Goal: Navigation & Orientation: Find specific page/section

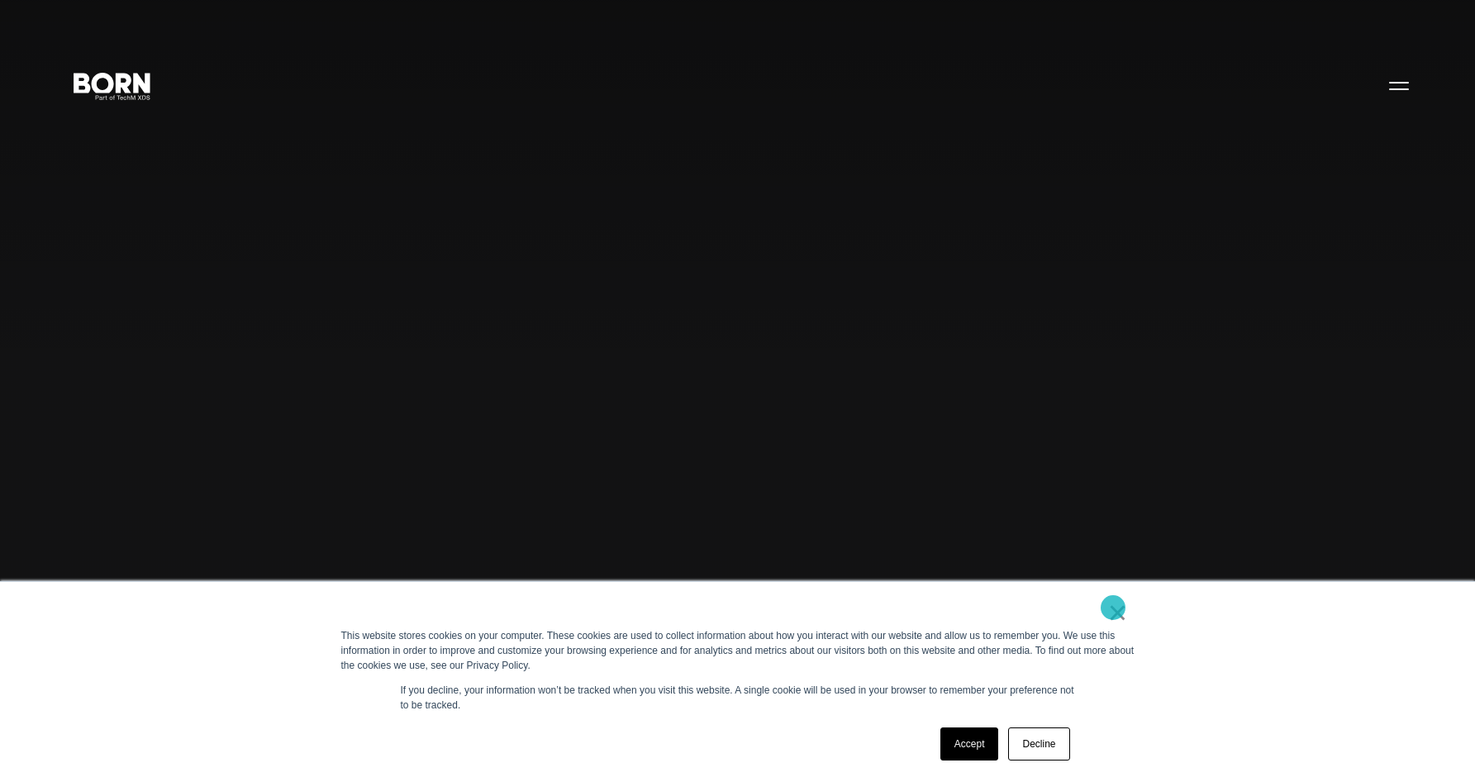
click at [1113, 608] on link "×" at bounding box center [1118, 612] width 20 height 15
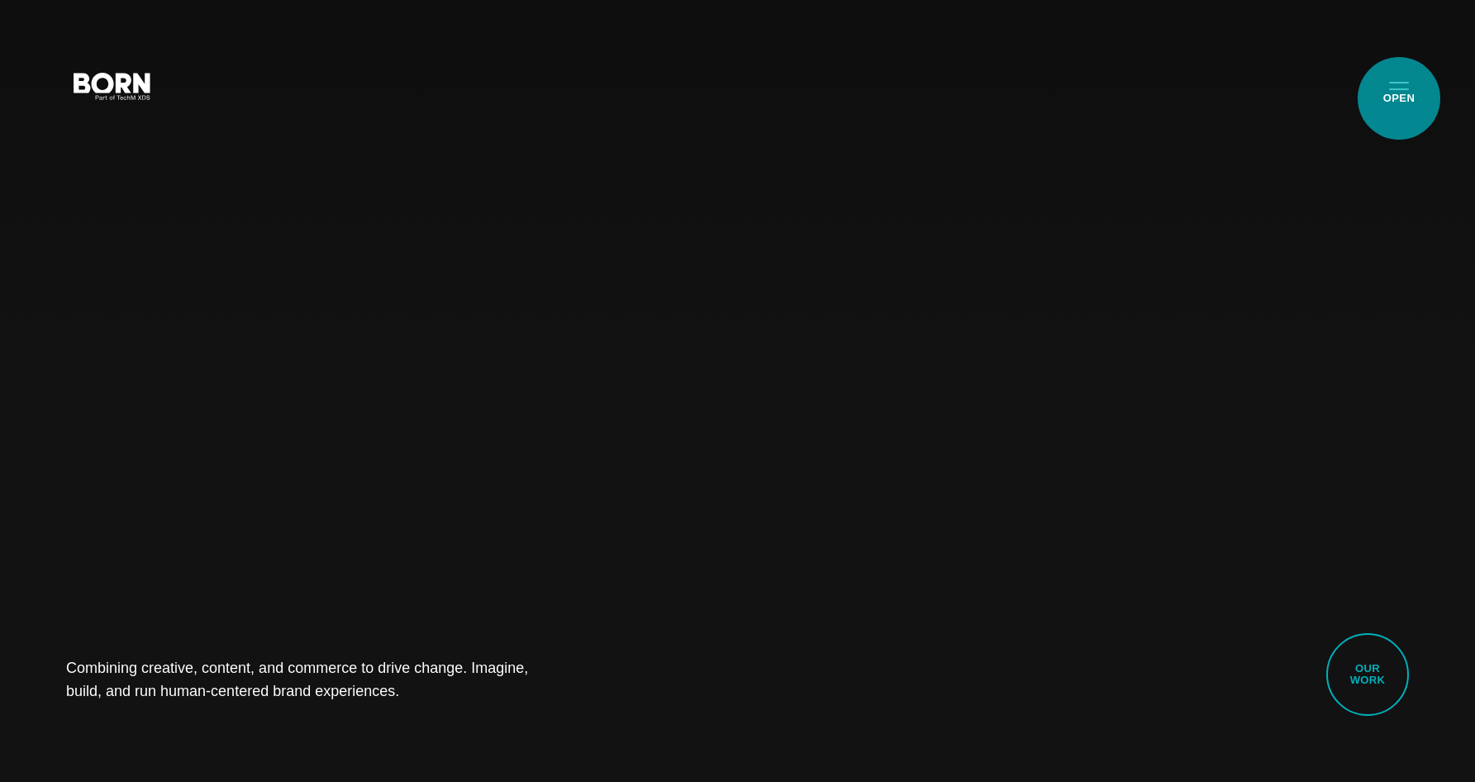
click at [1395, 94] on button "Primary Menu" at bounding box center [1400, 85] width 40 height 35
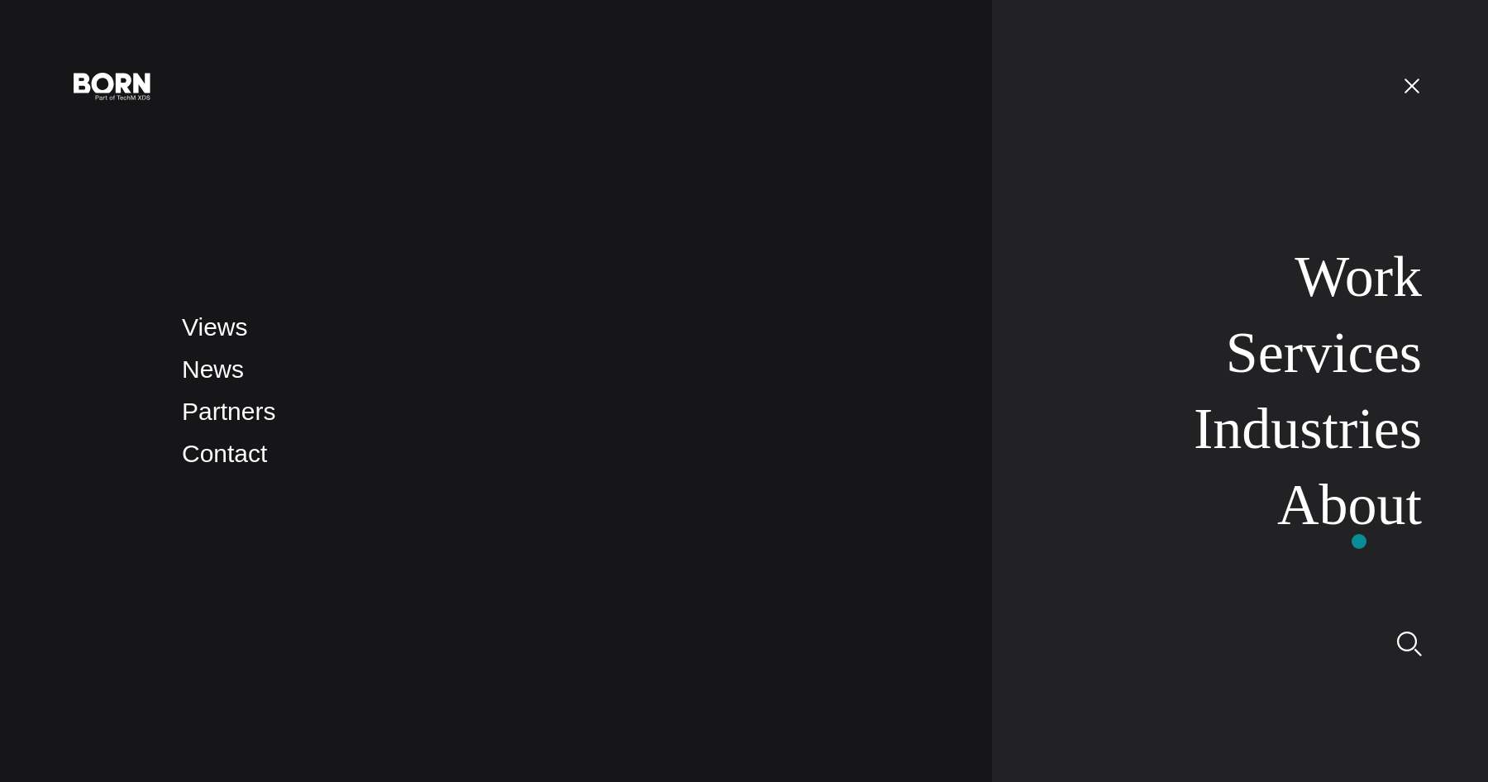
click at [1359, 541] on nav "Work Services Industries About" at bounding box center [1207, 391] width 430 height 782
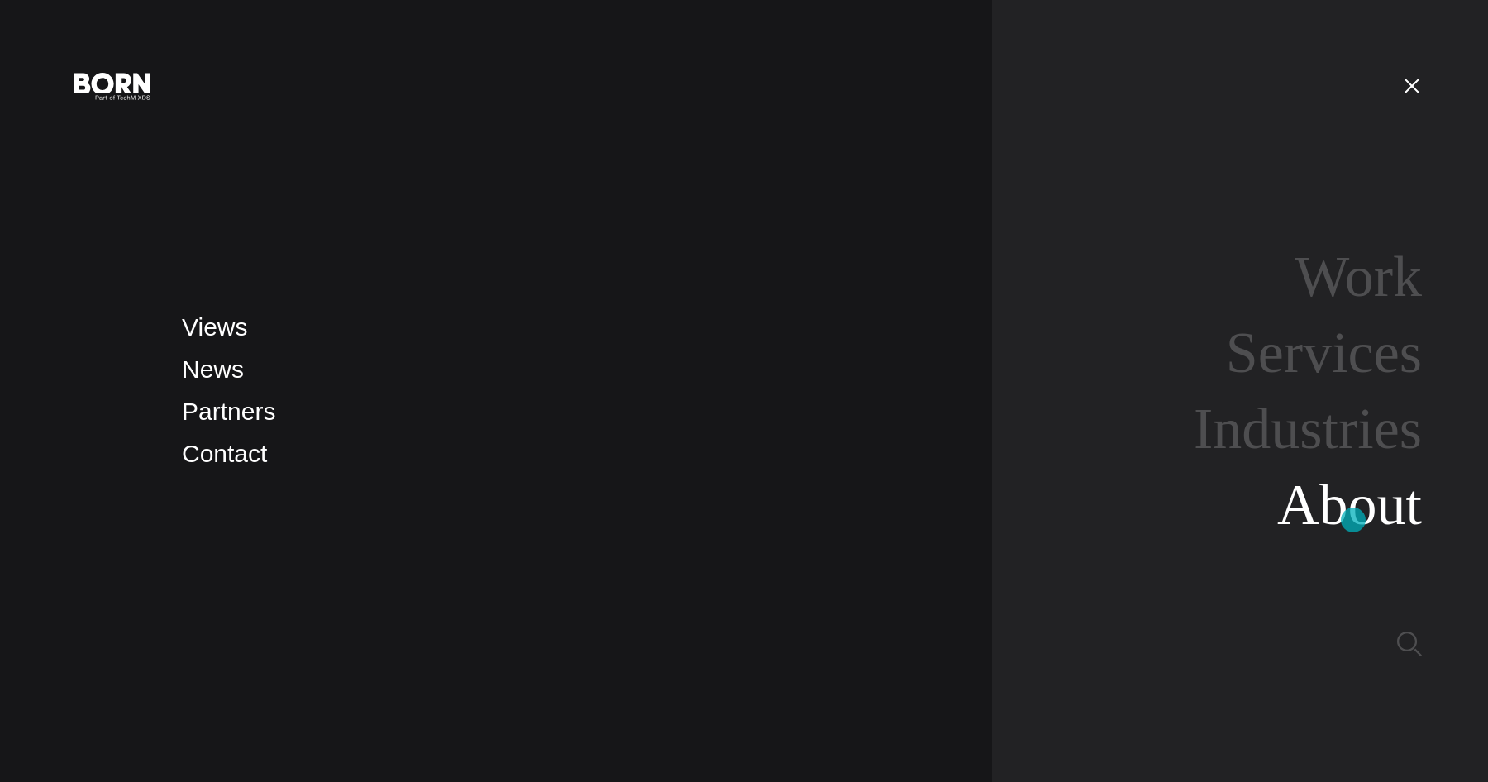
click at [1353, 520] on link "About" at bounding box center [1349, 505] width 145 height 64
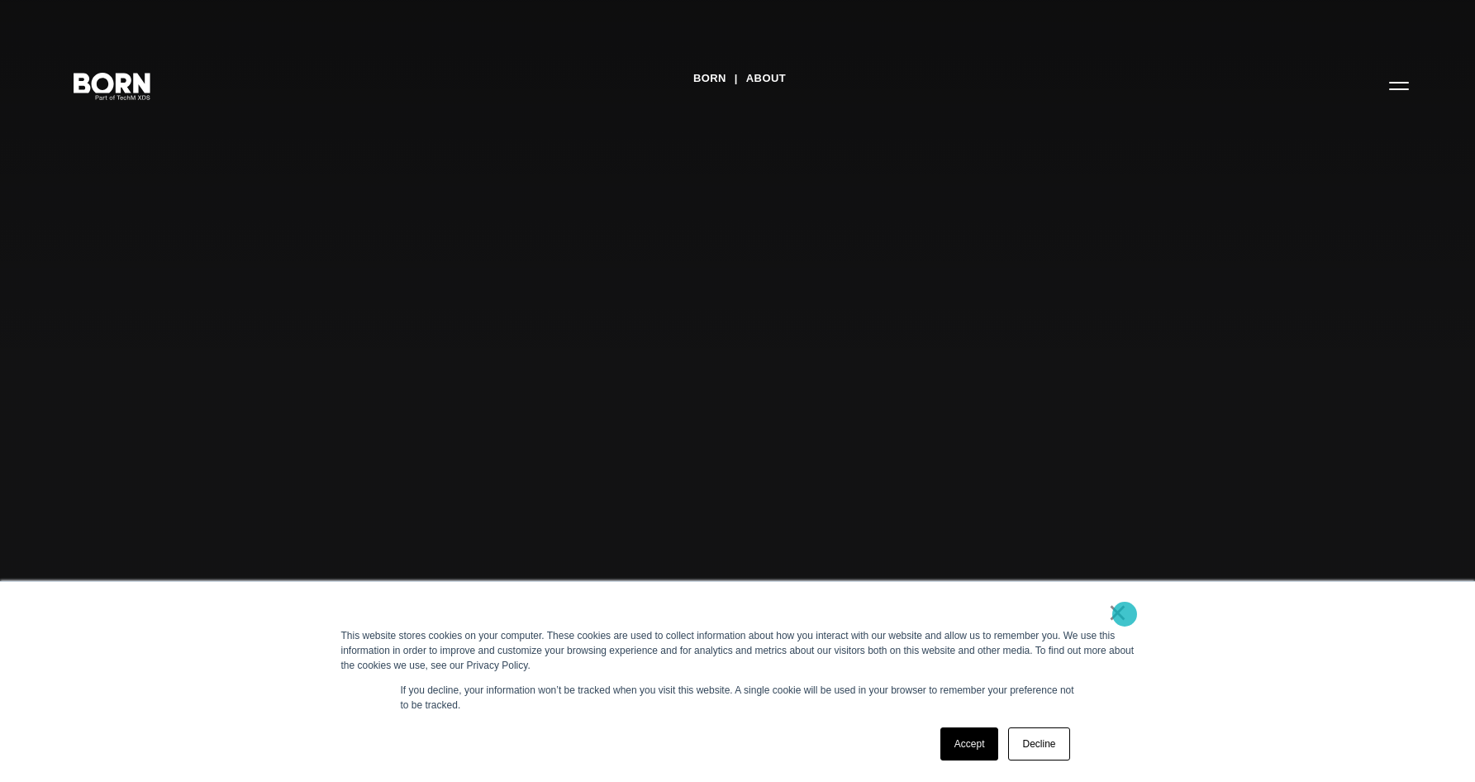
click at [1125, 614] on link "×" at bounding box center [1118, 612] width 20 height 15
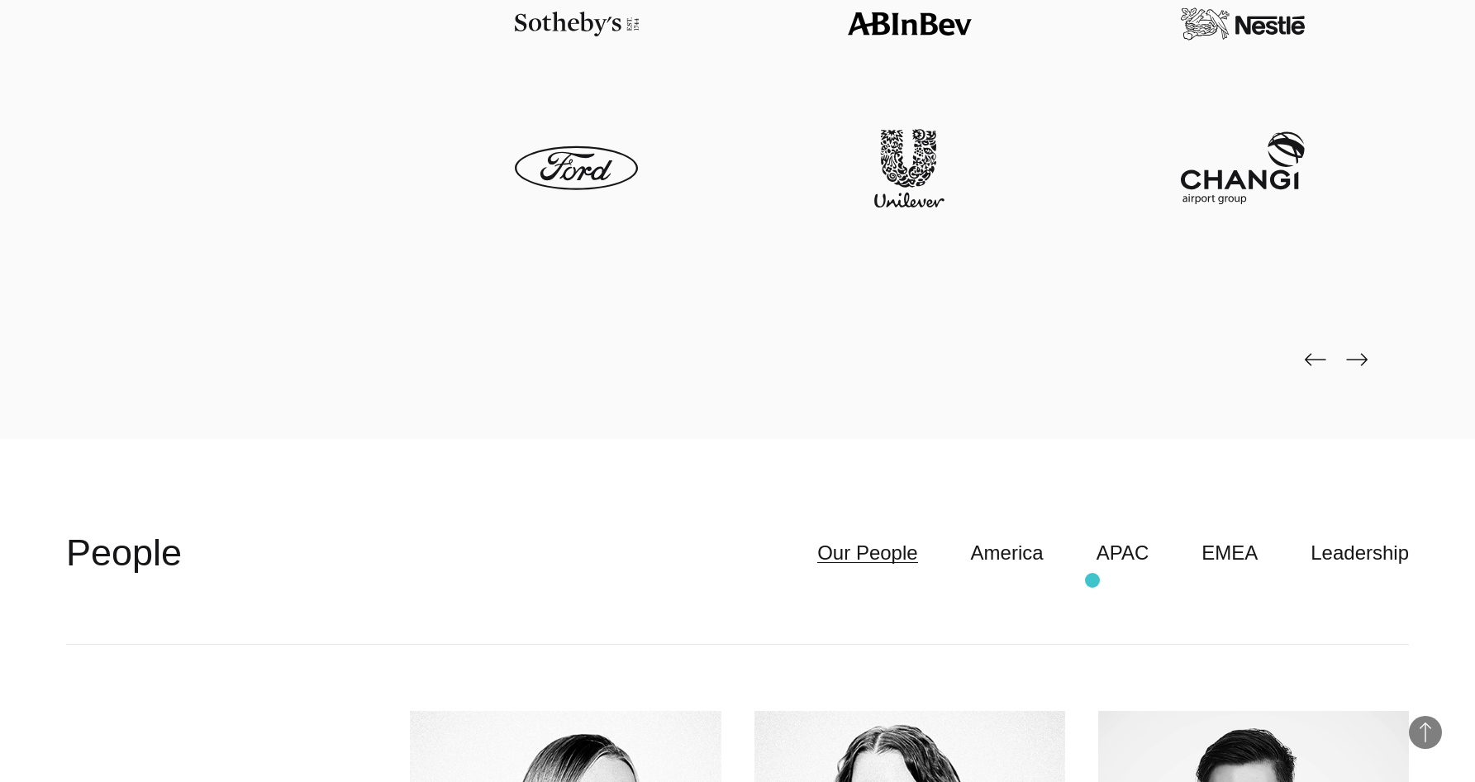
scroll to position [4794, 0]
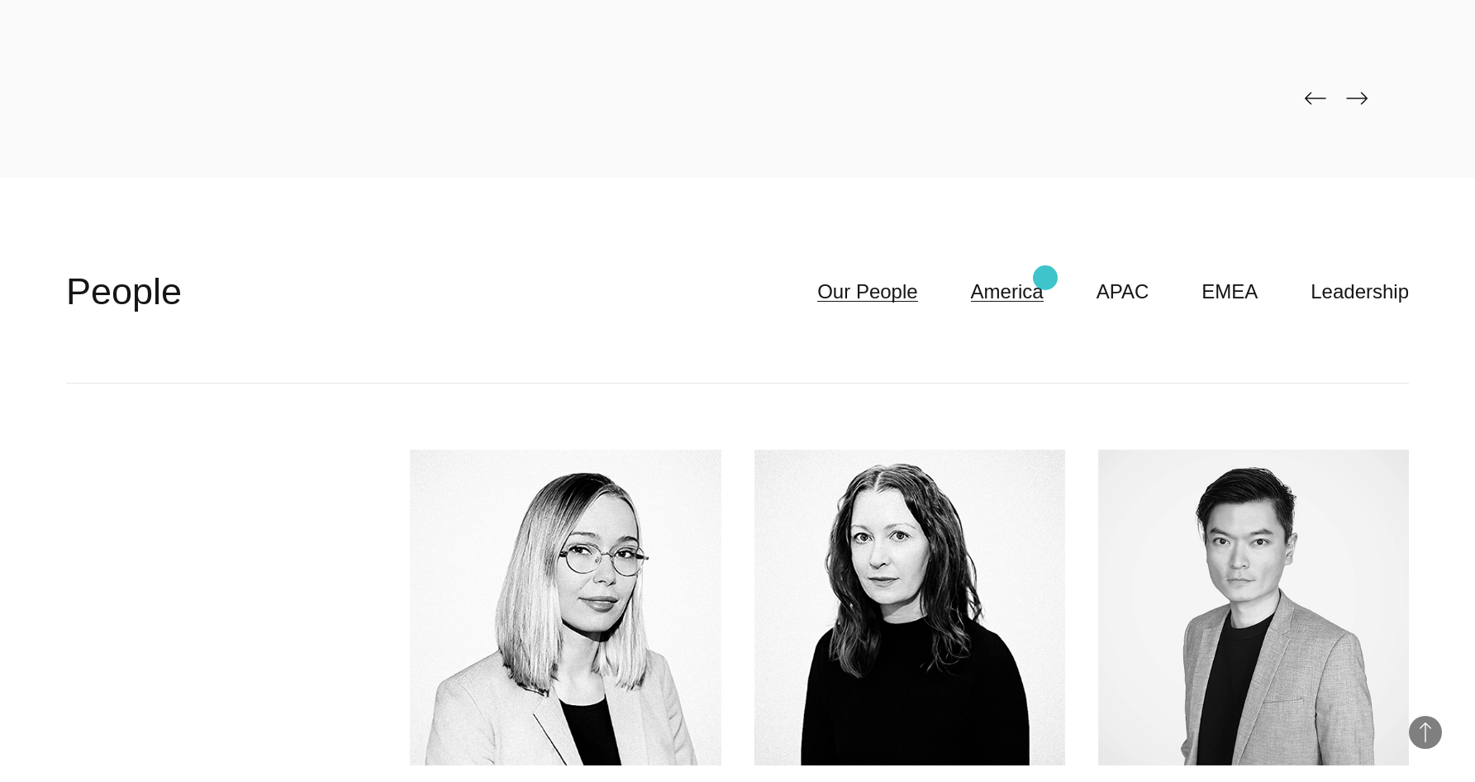
click at [1044, 277] on link "America" at bounding box center [1007, 291] width 73 height 31
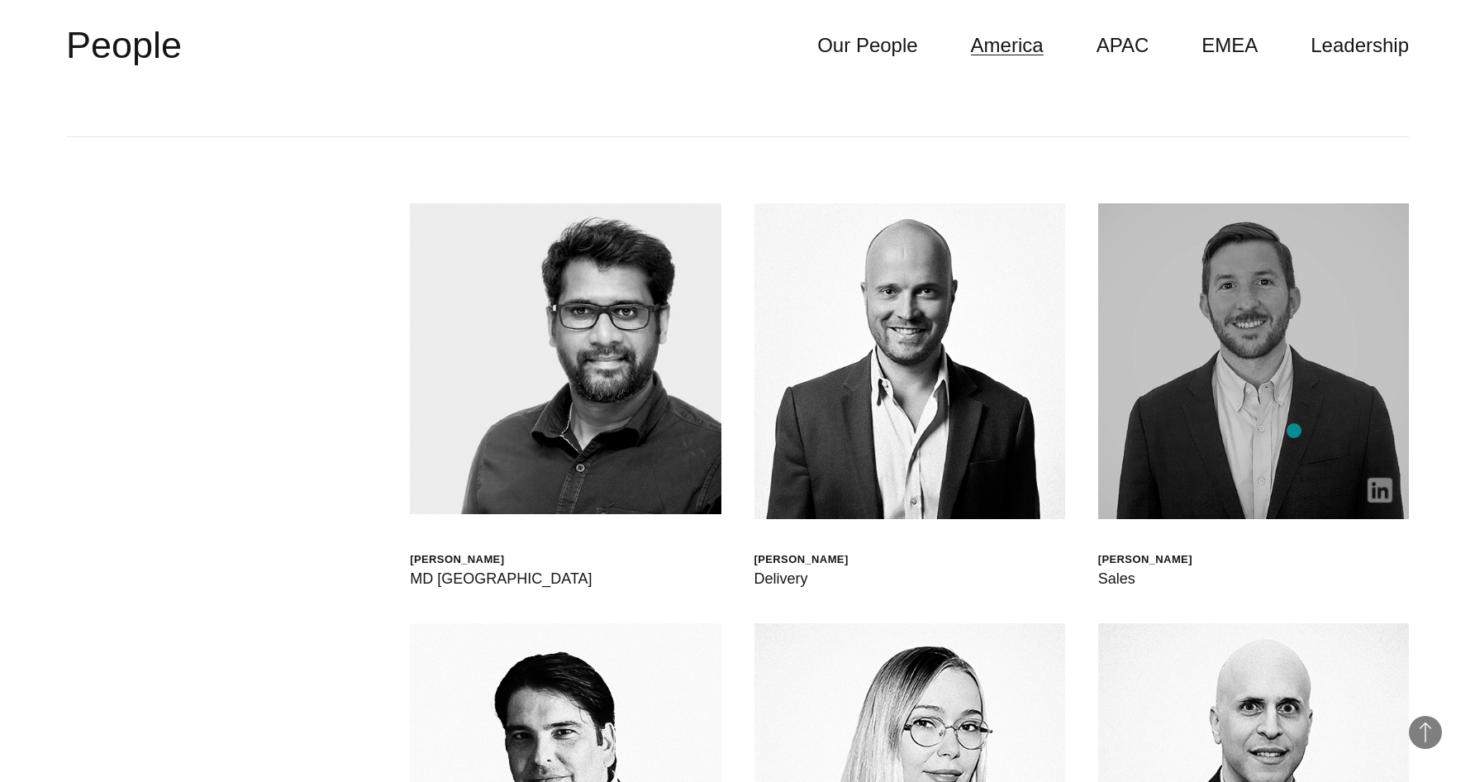
scroll to position [4959, 0]
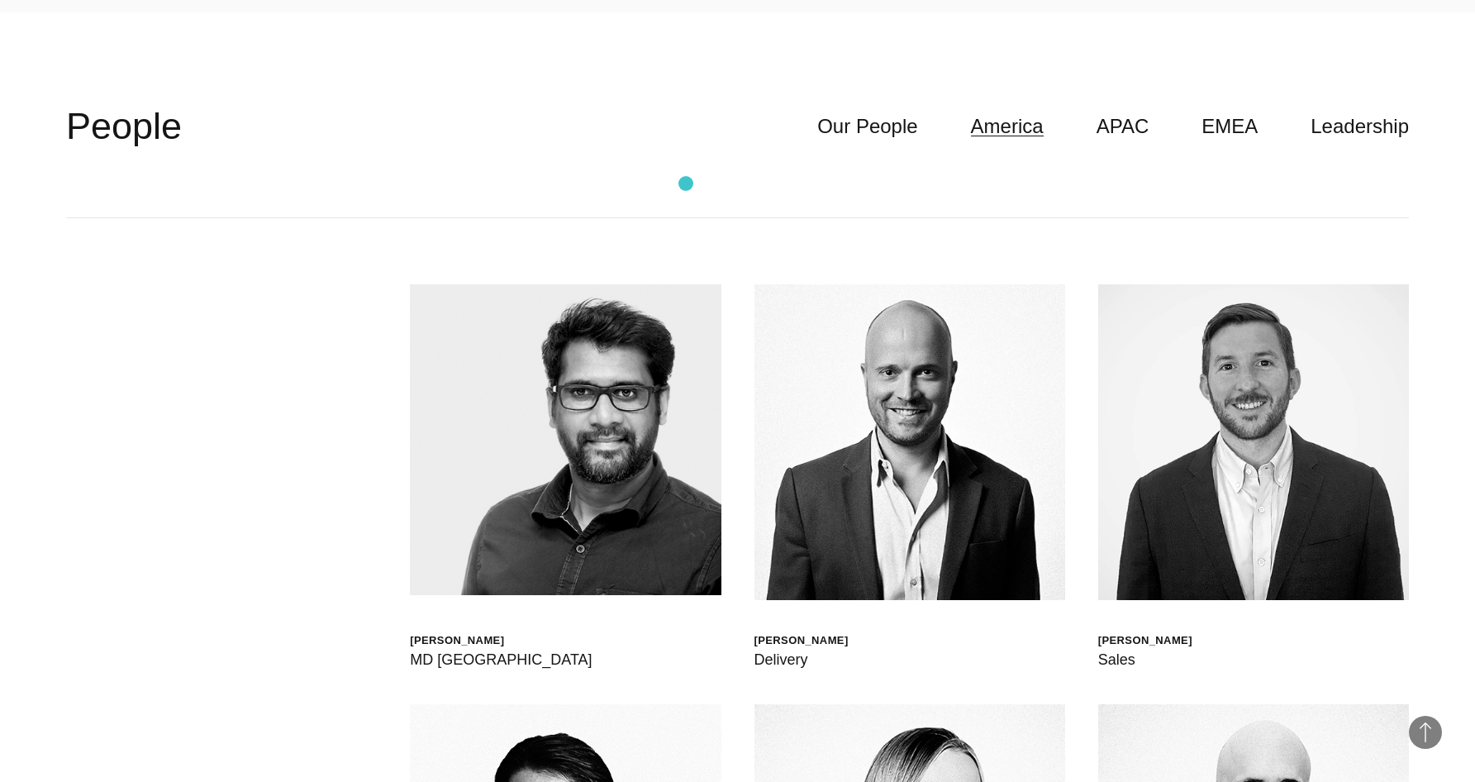
click at [686, 184] on header "**********" at bounding box center [737, 127] width 1343 height 183
